Goal: Find specific page/section: Find specific page/section

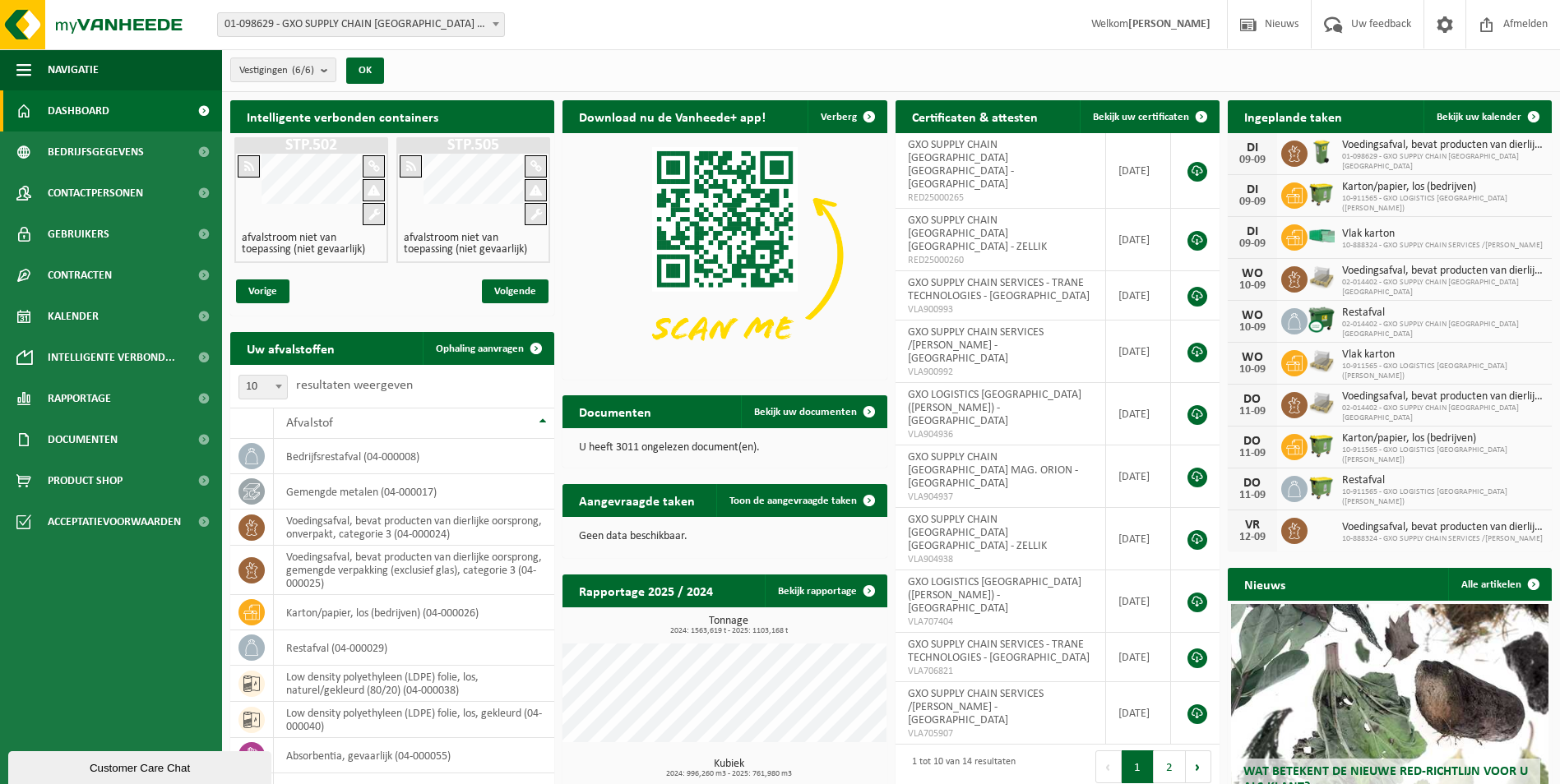
click at [503, 22] on span at bounding box center [495, 24] width 16 height 22
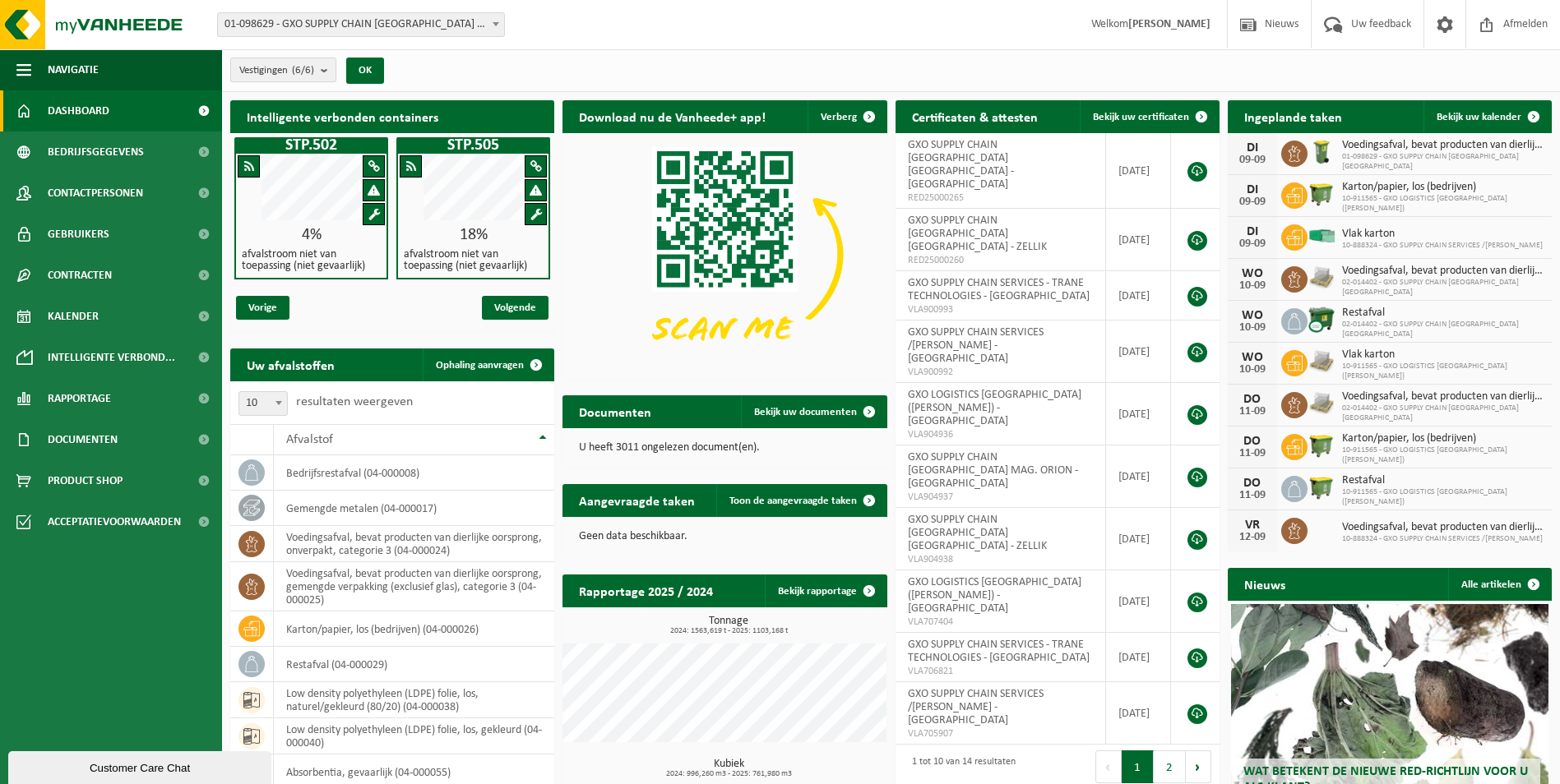
click at [326, 71] on b "submit" at bounding box center [329, 70] width 15 height 23
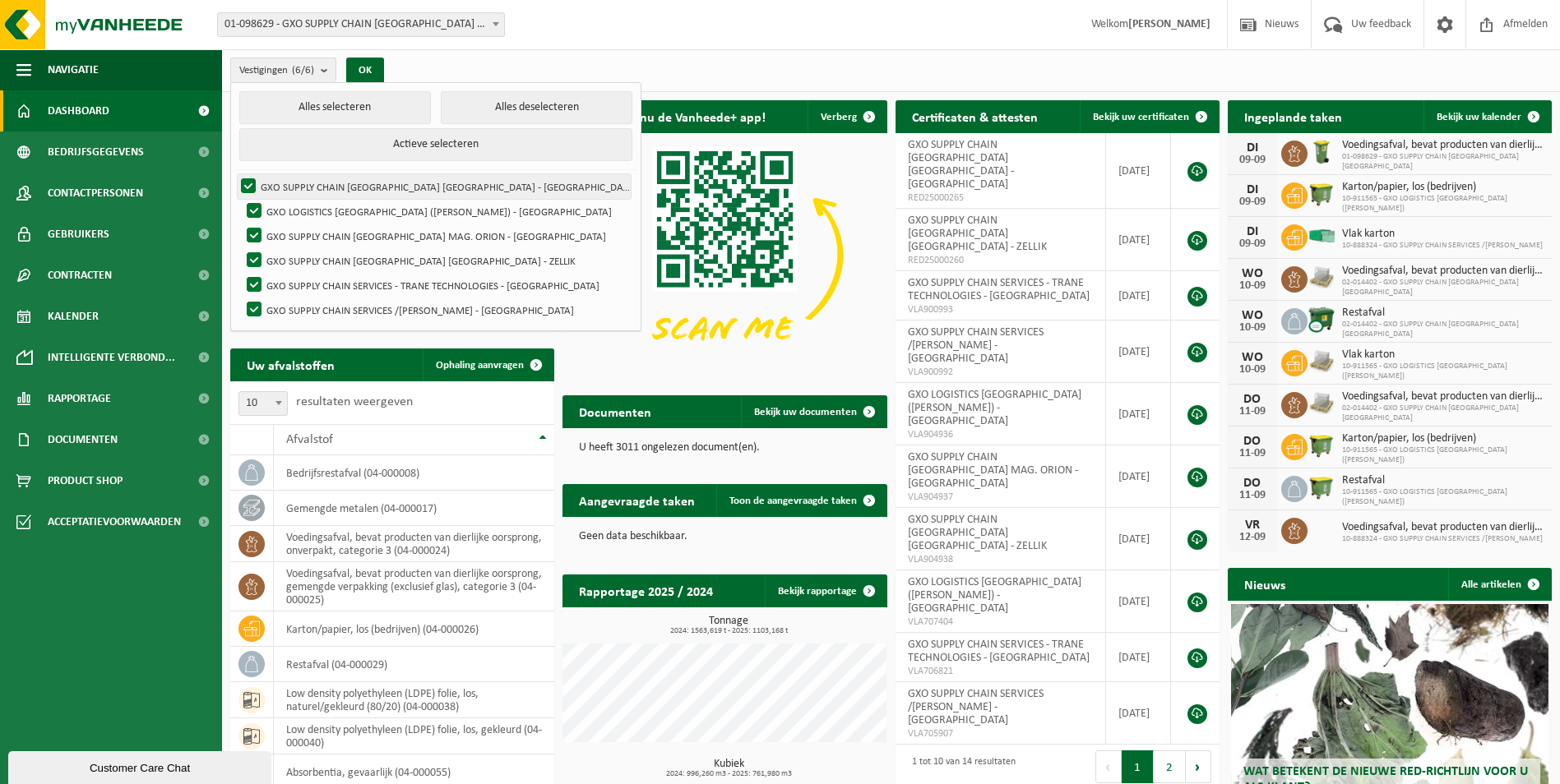
click at [245, 182] on label "GXO SUPPLY CHAIN [GEOGRAPHIC_DATA] [GEOGRAPHIC_DATA] - [GEOGRAPHIC_DATA]" at bounding box center [434, 187] width 393 height 25
click at [235, 174] on input "GXO SUPPLY CHAIN [GEOGRAPHIC_DATA] [GEOGRAPHIC_DATA] - [GEOGRAPHIC_DATA]" at bounding box center [234, 173] width 1 height 1
checkbox input "false"
click at [440, 103] on button "Alles deselecteren" at bounding box center [536, 107] width 191 height 33
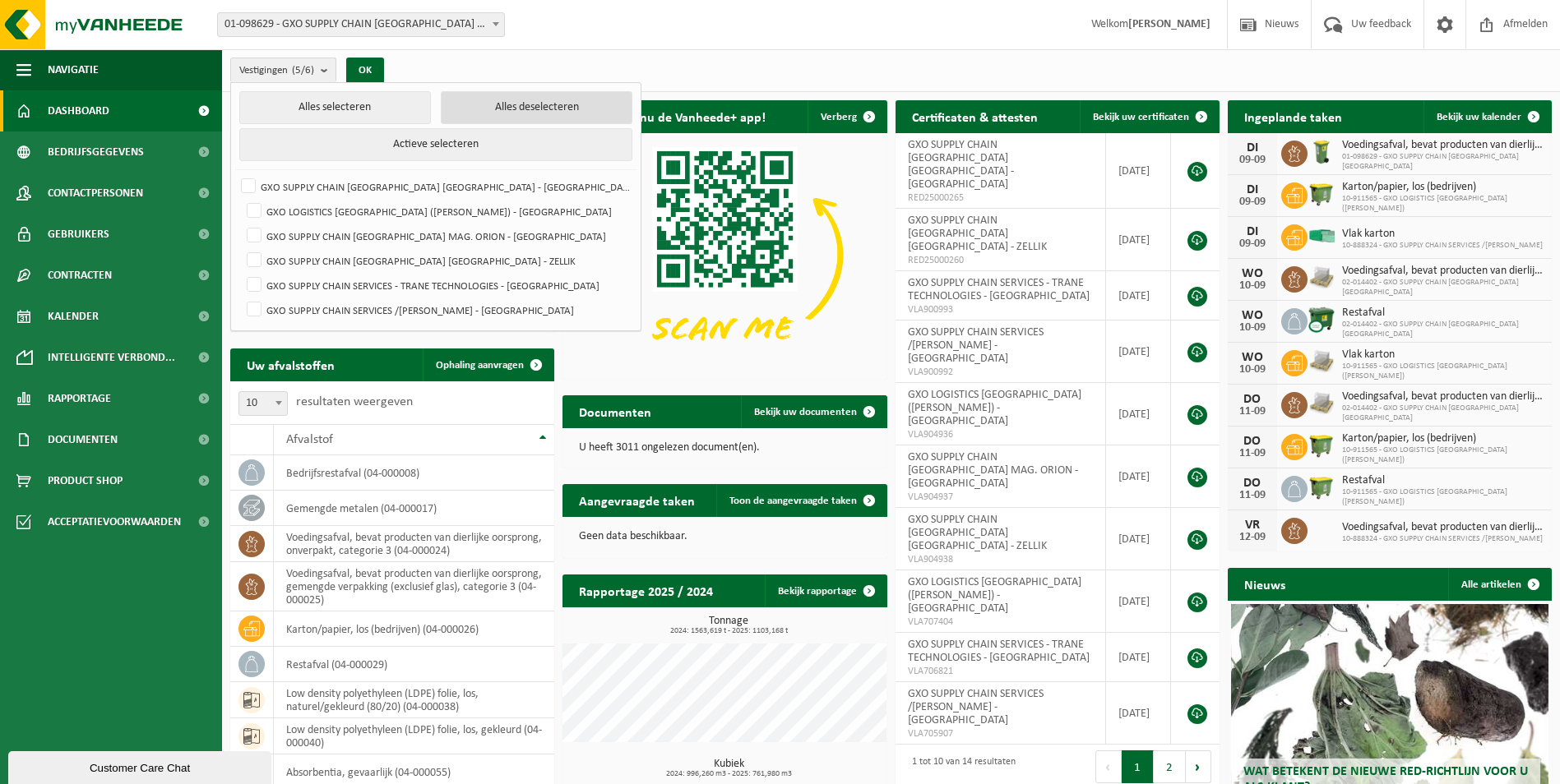
checkbox input "false"
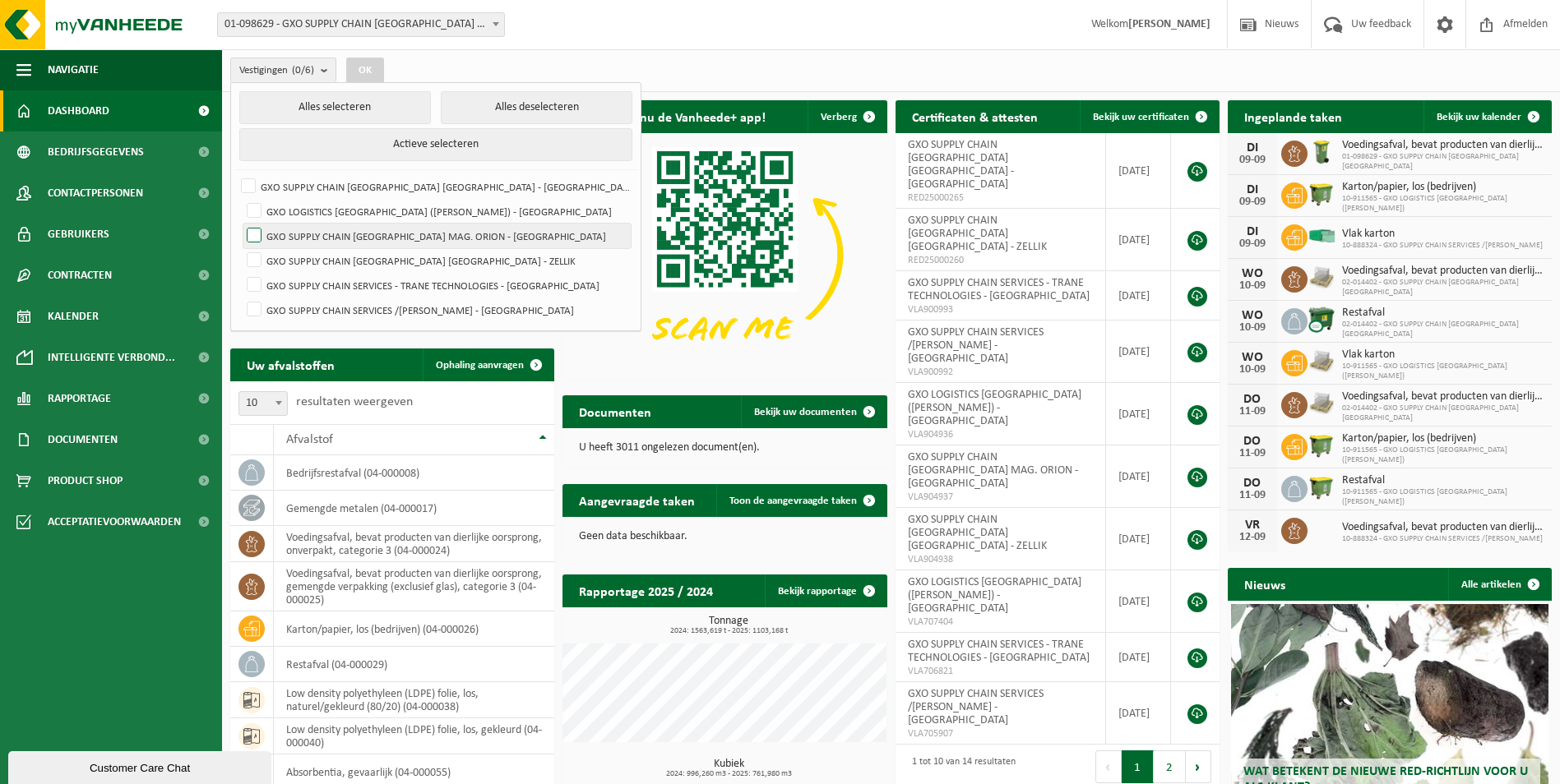
click at [255, 229] on label "GXO SUPPLY CHAIN [GEOGRAPHIC_DATA] MAG. ORION - [GEOGRAPHIC_DATA]" at bounding box center [437, 236] width 387 height 25
click at [241, 223] on input "GXO SUPPLY CHAIN [GEOGRAPHIC_DATA] MAG. ORION - [GEOGRAPHIC_DATA]" at bounding box center [240, 223] width 1 height 1
checkbox input "true"
click at [371, 65] on button "OK" at bounding box center [365, 71] width 38 height 27
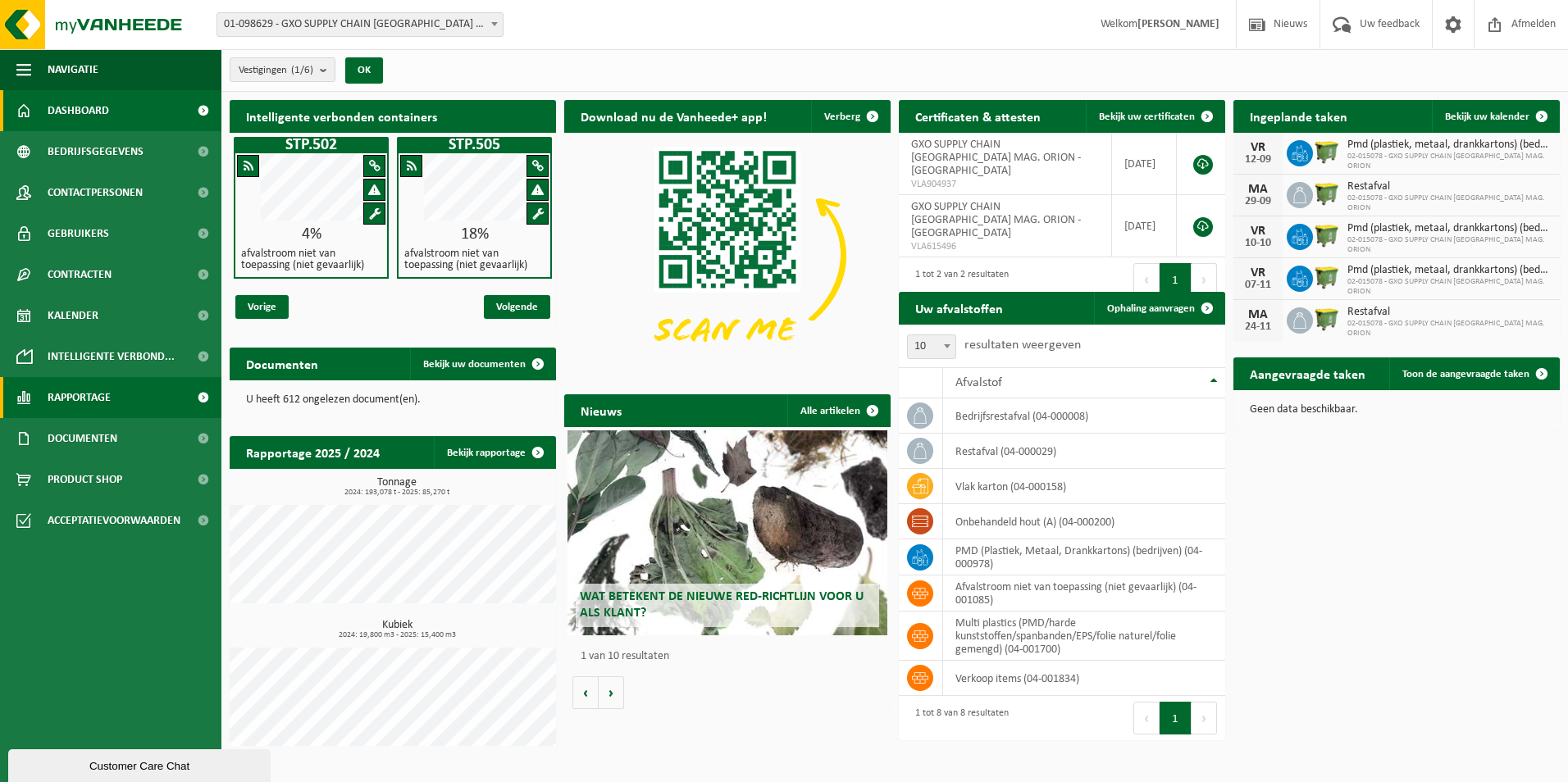
click at [108, 407] on span "Rapportage" at bounding box center [78, 397] width 63 height 41
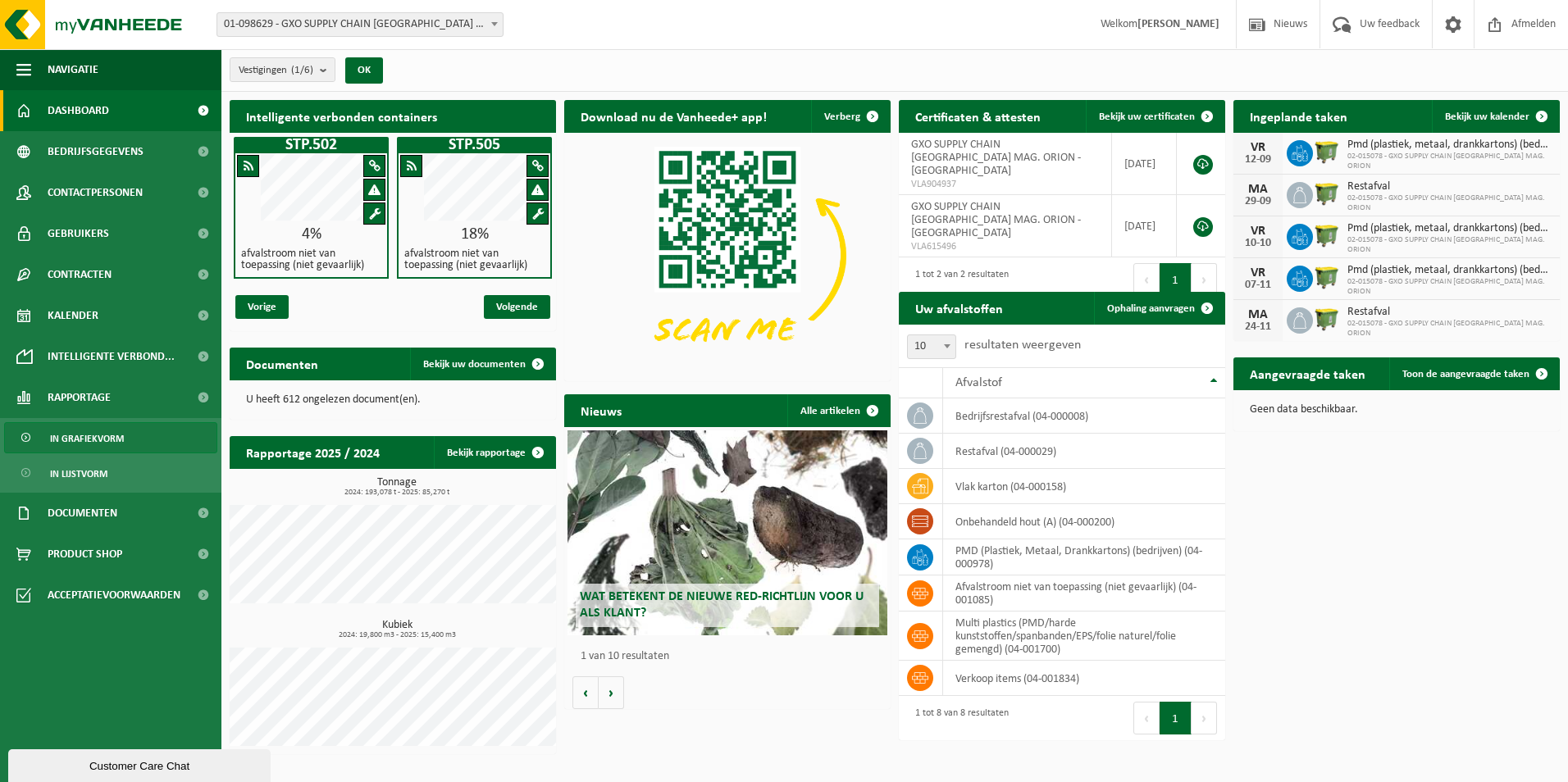
click at [111, 437] on span "In grafiekvorm" at bounding box center [87, 438] width 74 height 31
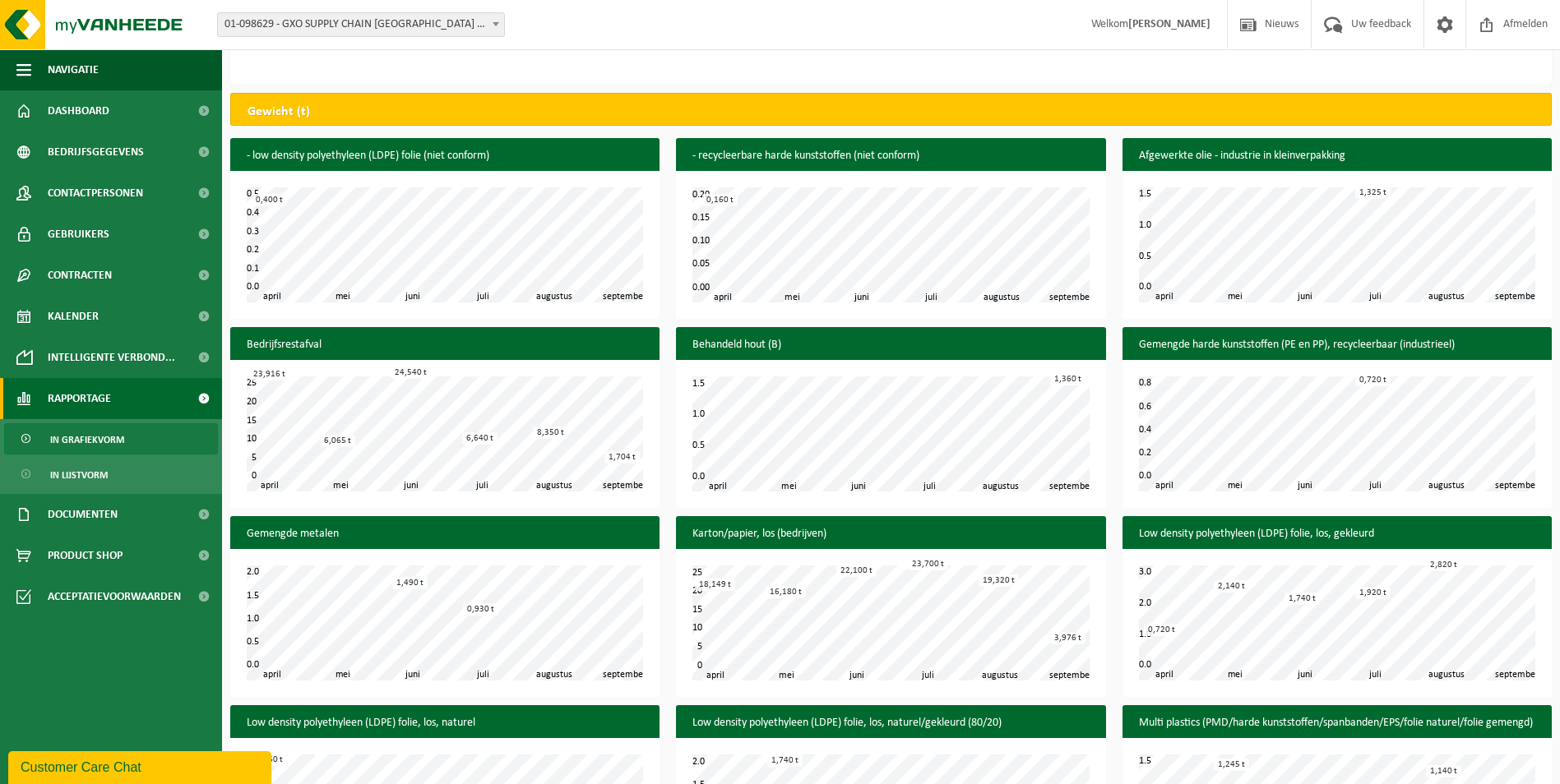
scroll to position [663, 0]
